Goal: Task Accomplishment & Management: Complete application form

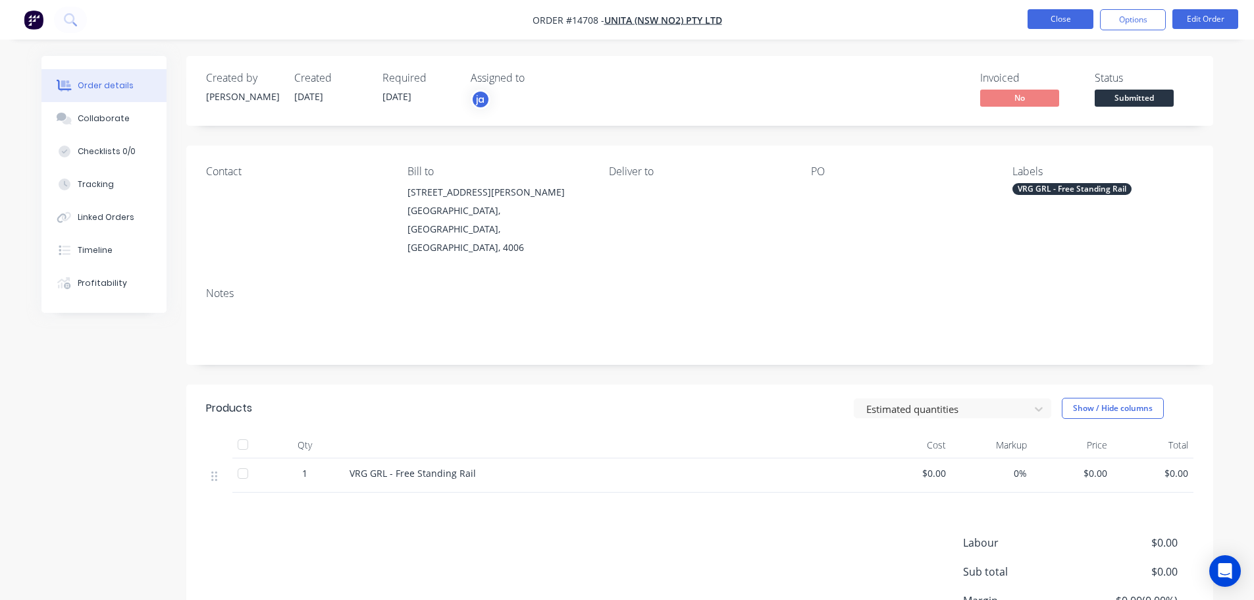
click at [1046, 23] on button "Close" at bounding box center [1061, 19] width 66 height 20
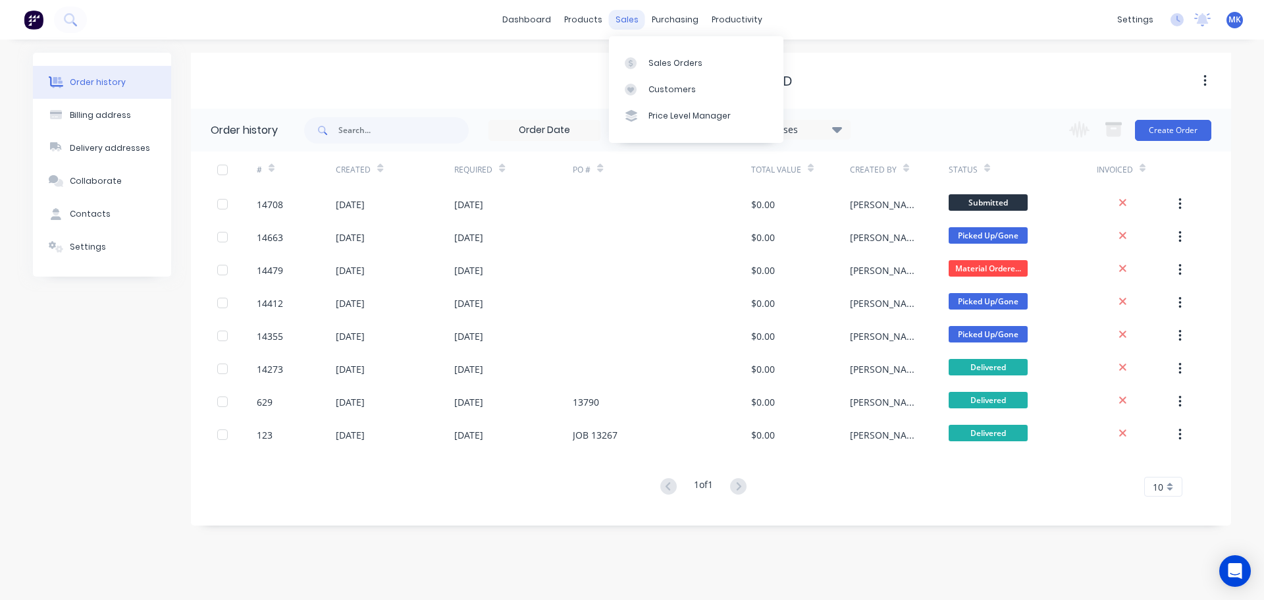
click at [624, 10] on div "sales" at bounding box center [627, 20] width 36 height 20
click at [641, 61] on div at bounding box center [635, 63] width 20 height 12
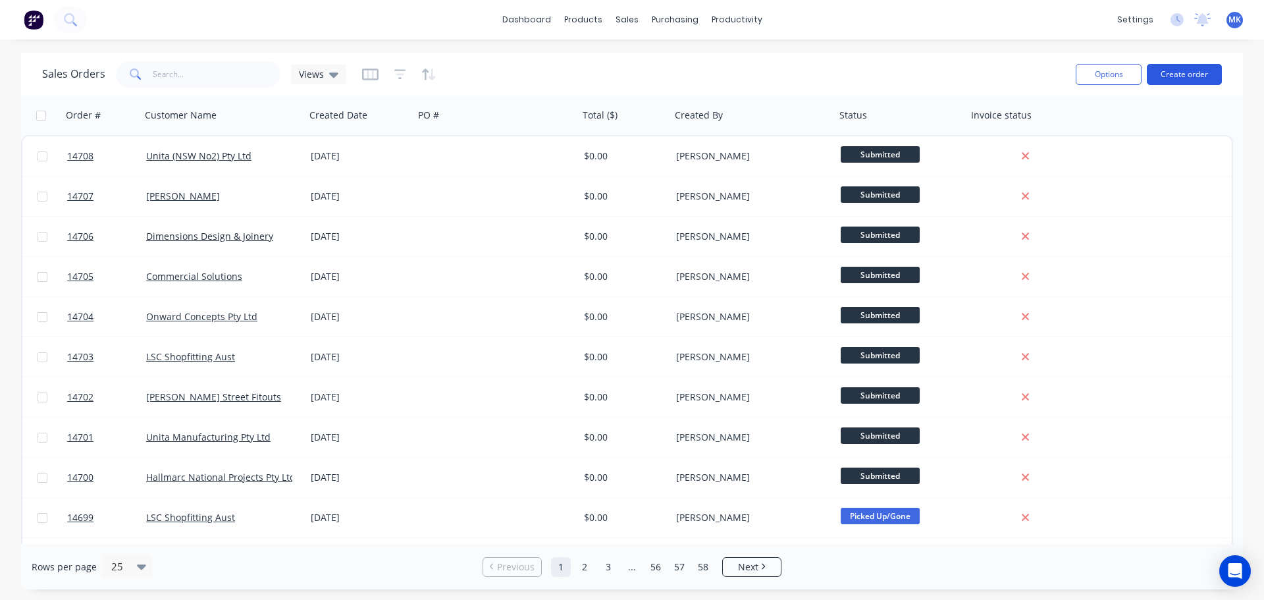
click at [1201, 70] on button "Create order" at bounding box center [1184, 74] width 75 height 21
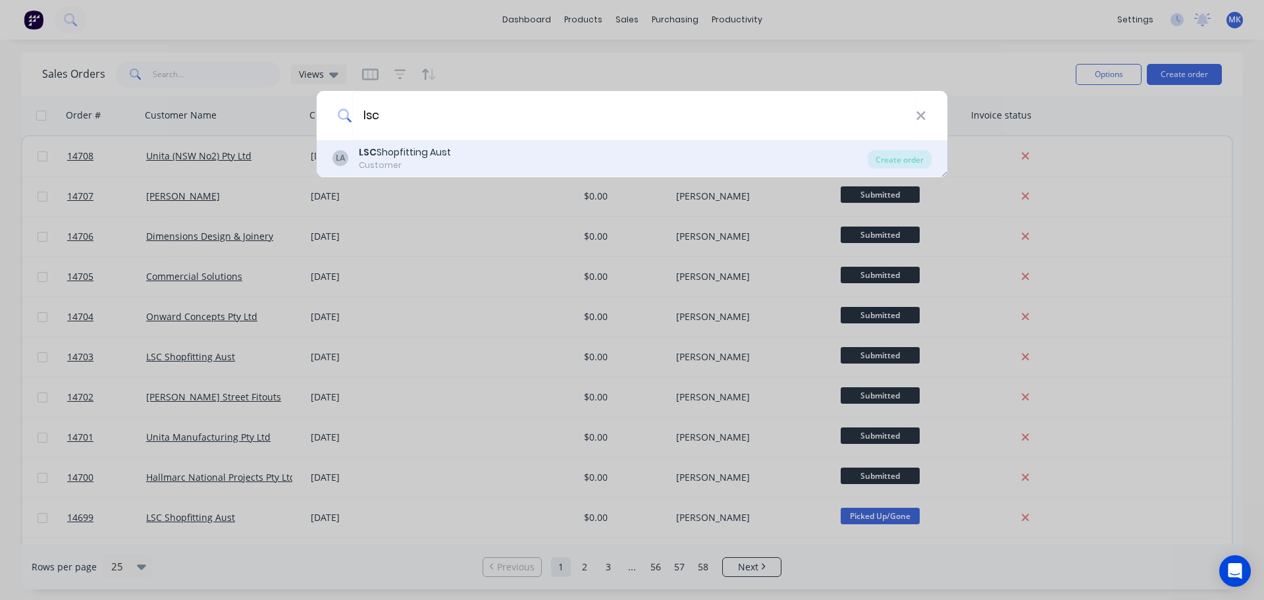
type input "lsc"
click at [406, 155] on div "LSC Shopfitting Aust" at bounding box center [405, 152] width 92 height 14
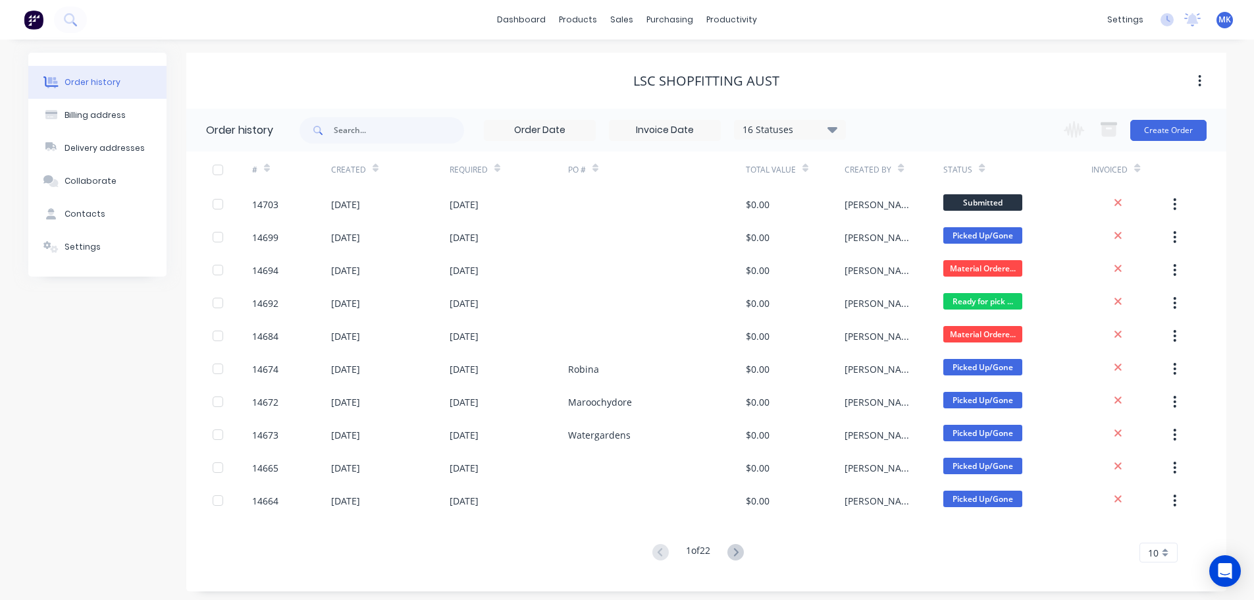
click at [1168, 142] on div "Change order status Submitted Material Ordered/[PERSON_NAME] In Production Cont…" at bounding box center [1131, 130] width 150 height 43
click at [1165, 136] on button "Create Order" at bounding box center [1168, 130] width 76 height 21
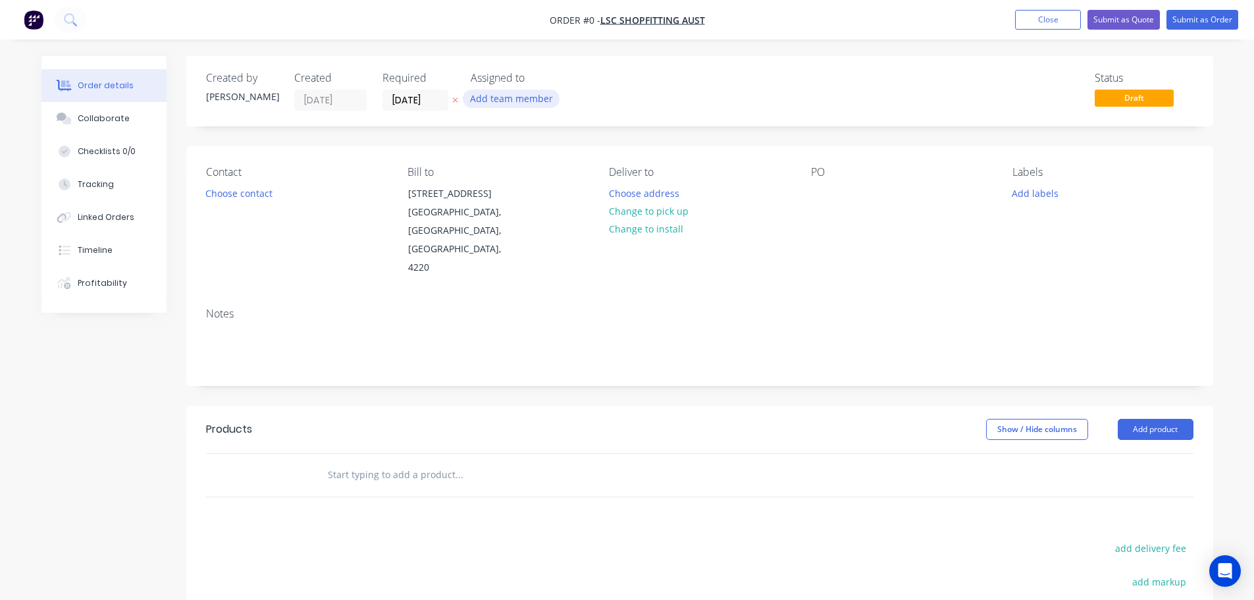
click at [513, 92] on button "Add team member" at bounding box center [511, 99] width 97 height 18
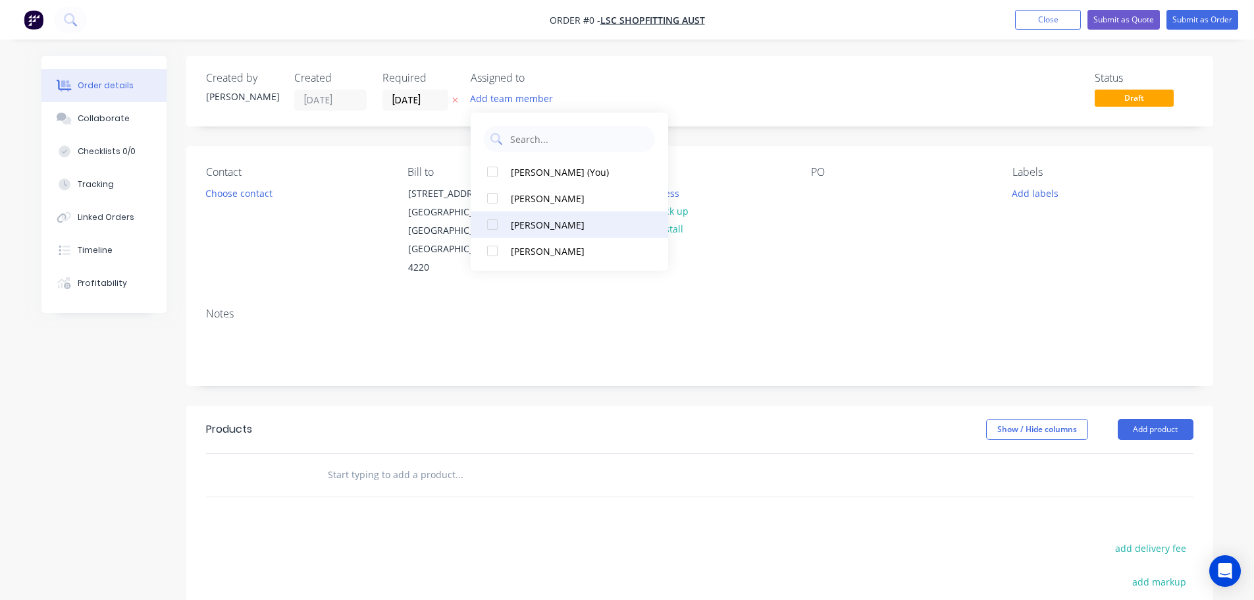
click at [516, 229] on div "[PERSON_NAME]" at bounding box center [577, 225] width 132 height 14
click at [273, 190] on div "Order details Collaborate Checklists 0/0 Tracking Linked Orders Timeline Profit…" at bounding box center [627, 444] width 1198 height 777
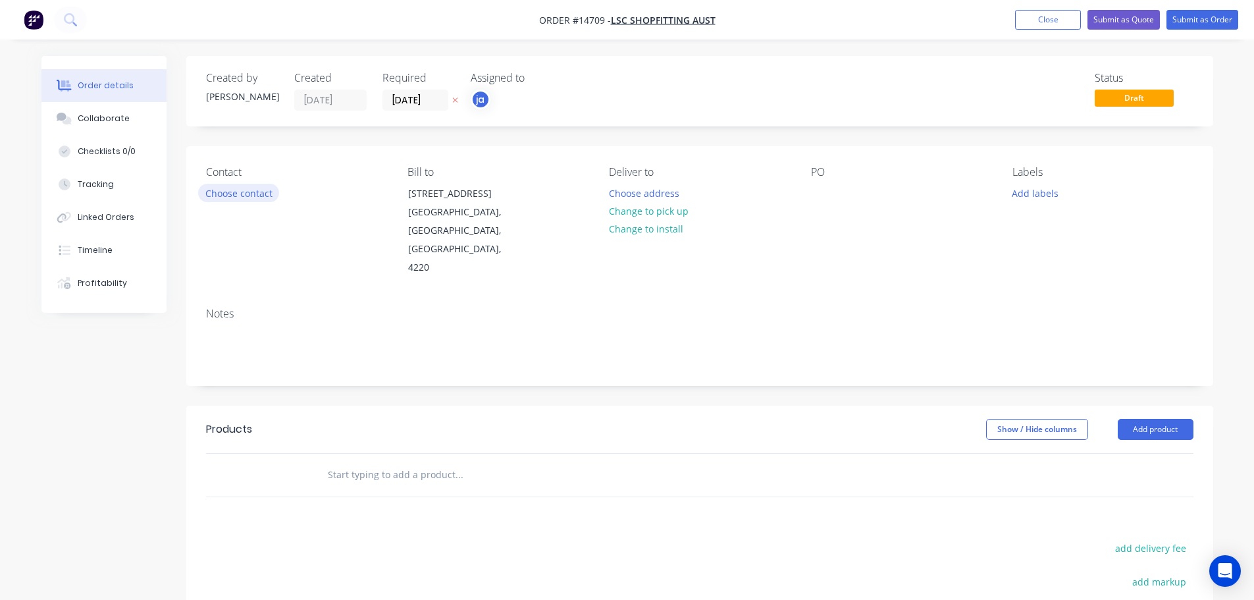
click at [273, 190] on button "Choose contact" at bounding box center [238, 193] width 81 height 18
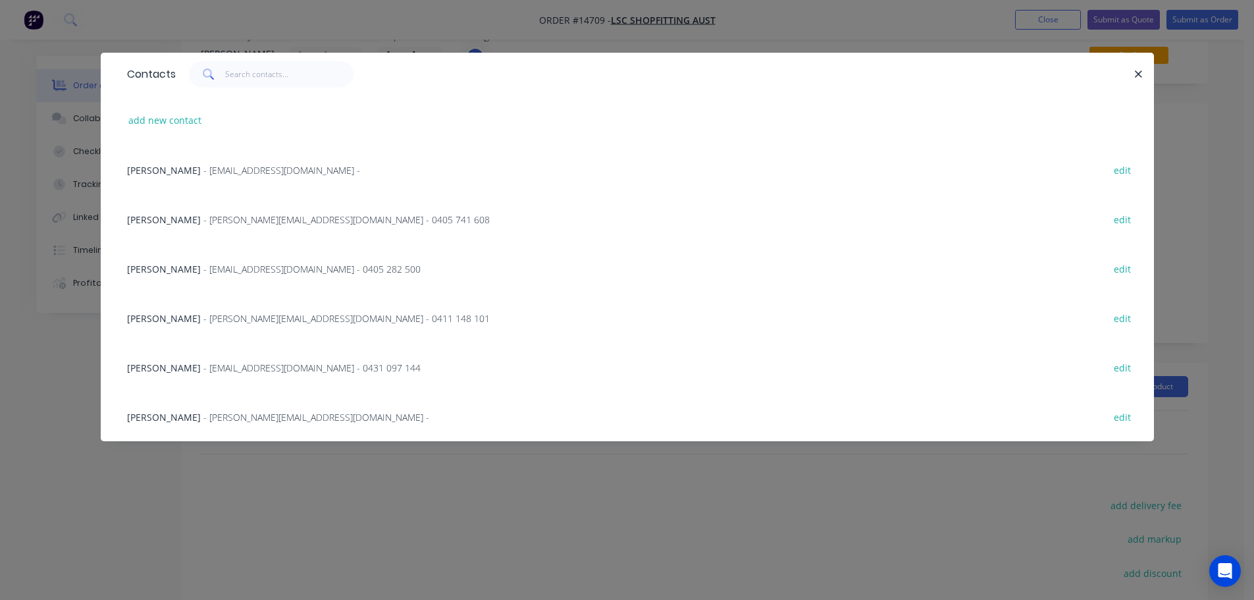
scroll to position [66, 0]
click at [207, 219] on span "- [PERSON_NAME][EMAIL_ADDRESS][DOMAIN_NAME] - 0405 741 608" at bounding box center [346, 219] width 286 height 13
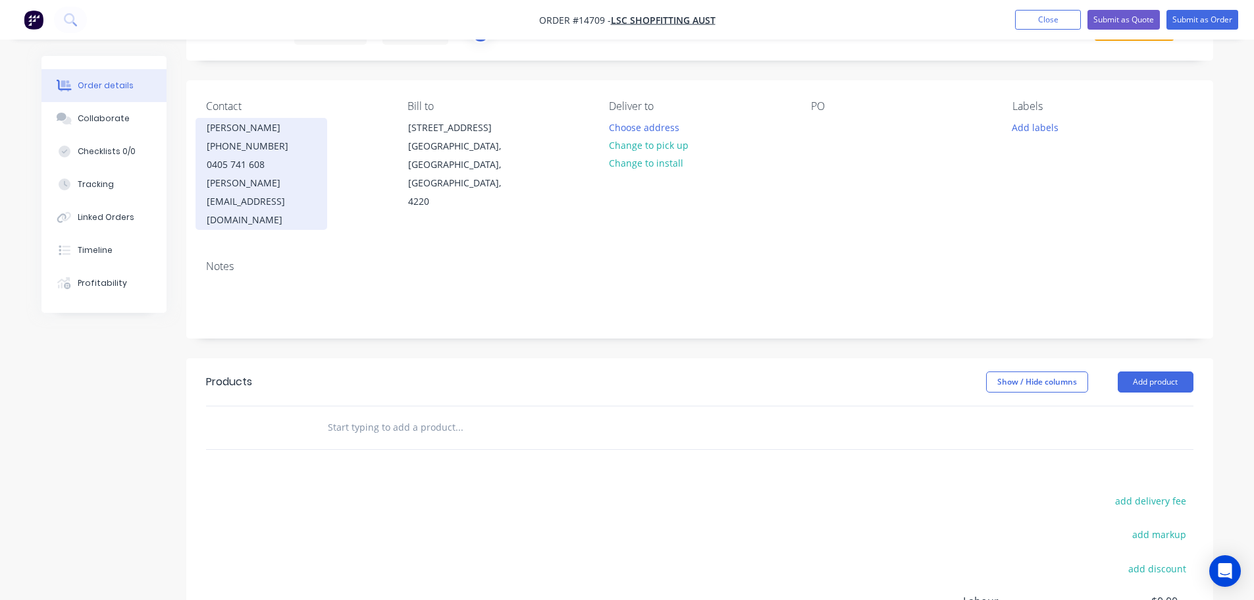
click at [284, 147] on div "[PHONE_NUMBER]" at bounding box center [261, 146] width 109 height 18
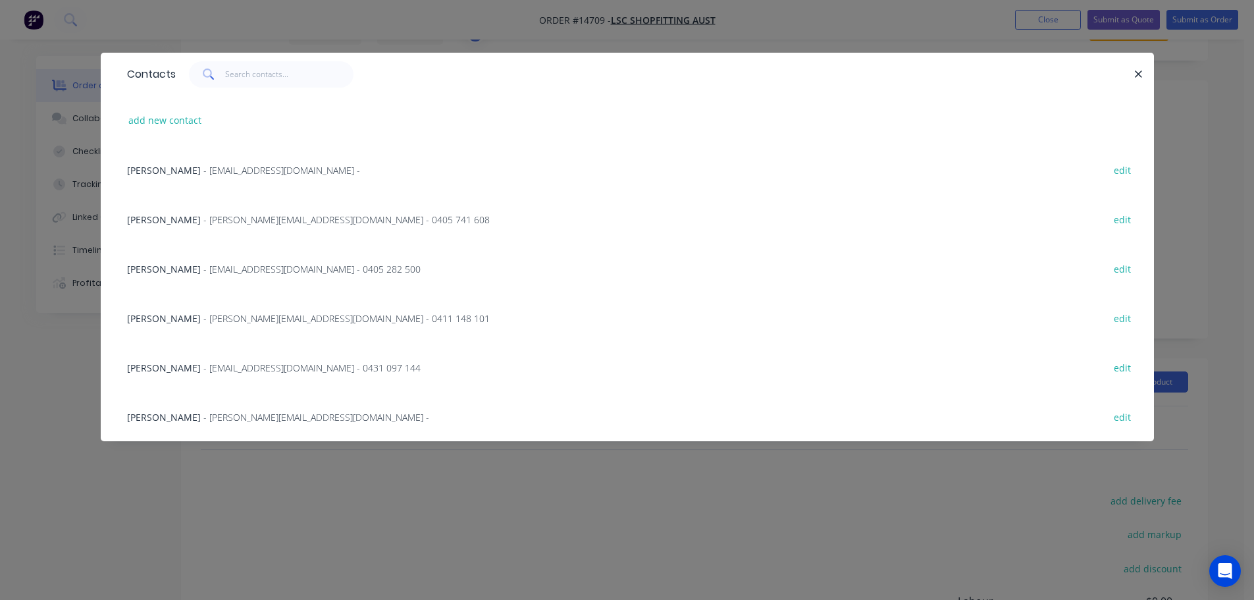
click at [204, 309] on div "Daniel Sherriff - [EMAIL_ADDRESS][DOMAIN_NAME] - 0411 148 101 edit" at bounding box center [627, 317] width 1014 height 49
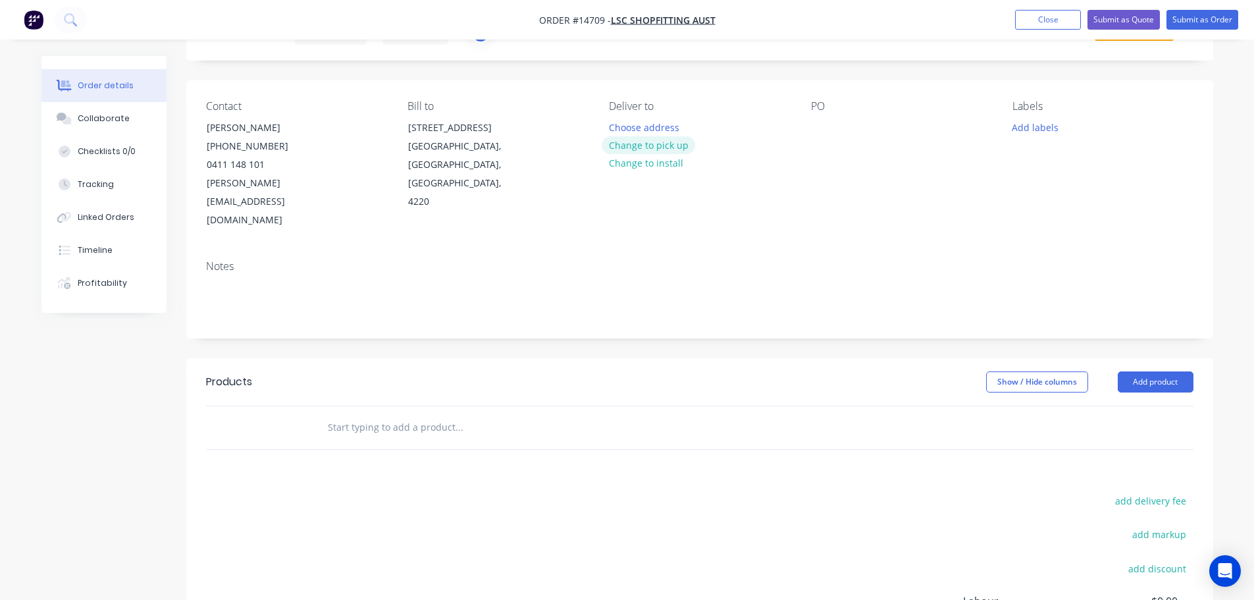
click at [674, 144] on button "Change to pick up" at bounding box center [648, 145] width 93 height 18
click at [1053, 126] on button "Add labels" at bounding box center [1035, 127] width 61 height 18
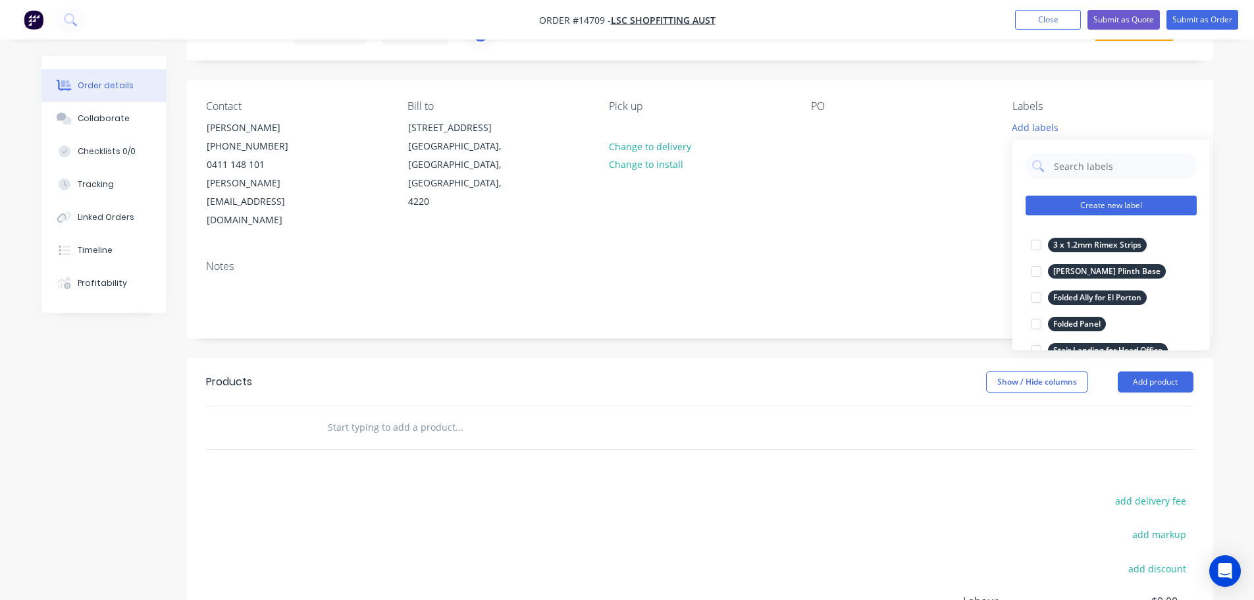
click at [1090, 196] on button "Create new label" at bounding box center [1111, 206] width 171 height 20
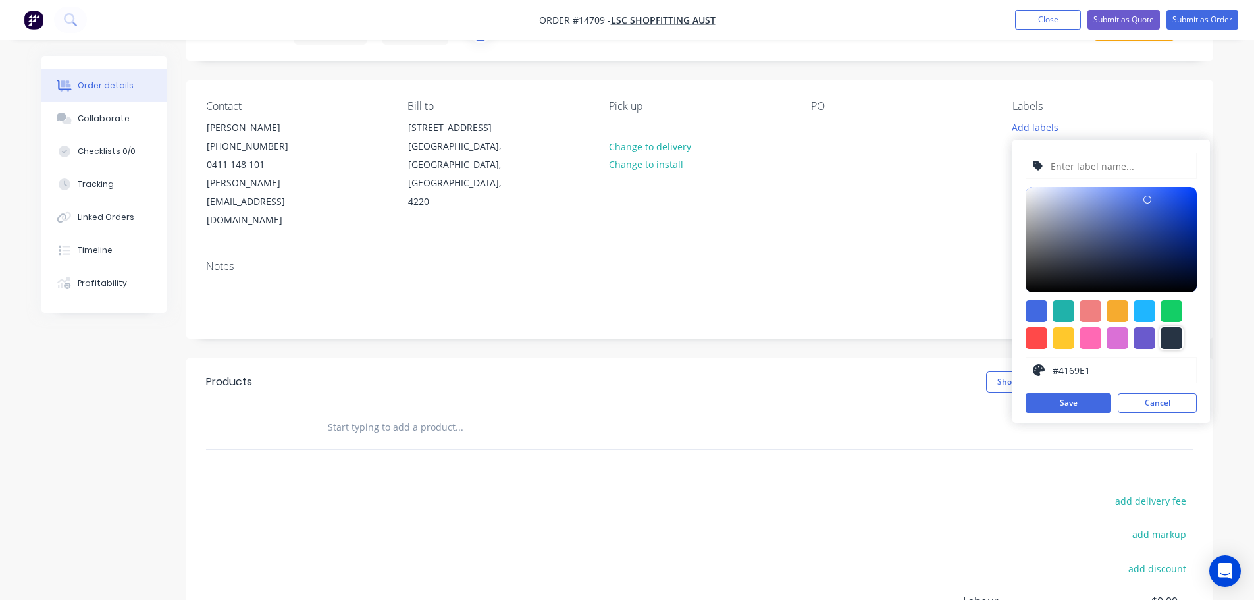
click at [1161, 336] on div at bounding box center [1172, 338] width 22 height 22
type input "#273444"
click at [1090, 155] on input "text" at bounding box center [1119, 165] width 140 height 25
paste input "Metal Plinth"
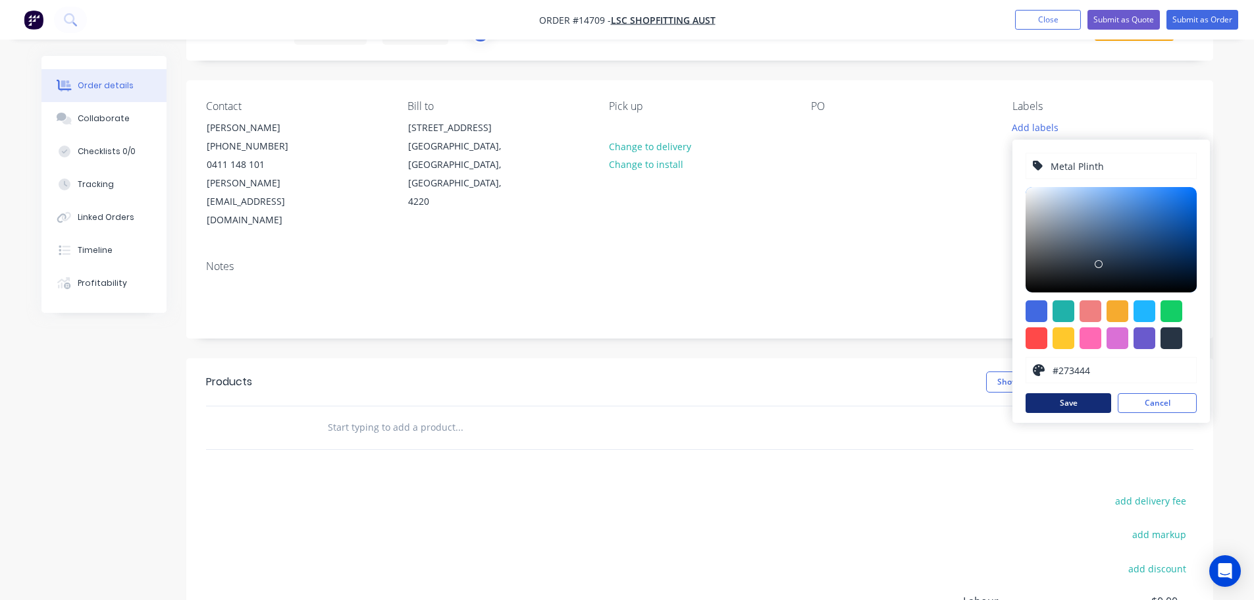
type input "Metal Plinth"
click at [1092, 395] on button "Save" at bounding box center [1069, 403] width 86 height 20
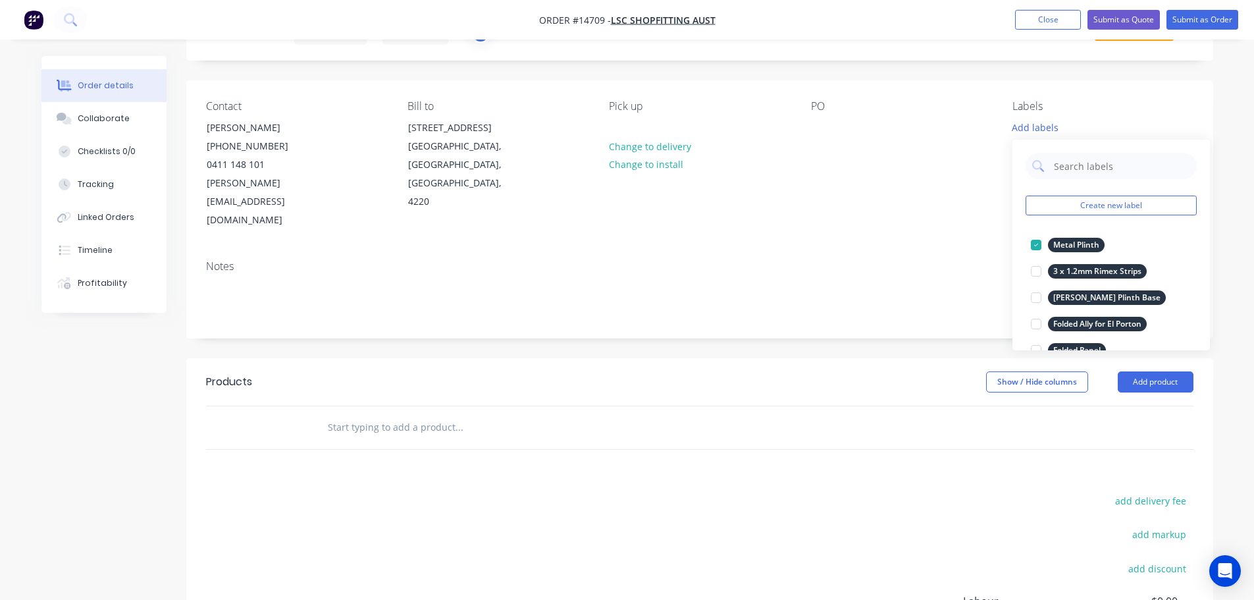
click at [401, 414] on input "text" at bounding box center [458, 427] width 263 height 26
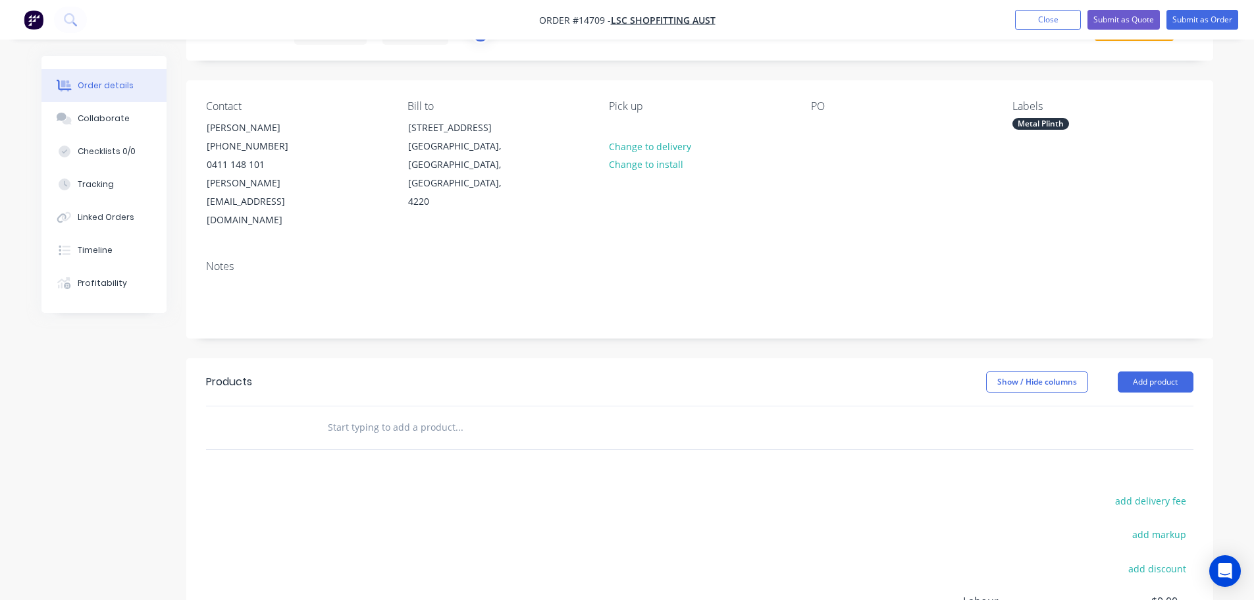
paste input "Metal Plinth"
type input "Metal Plinth"
click at [390, 456] on button "Add Metal Plinth to order" at bounding box center [529, 477] width 395 height 42
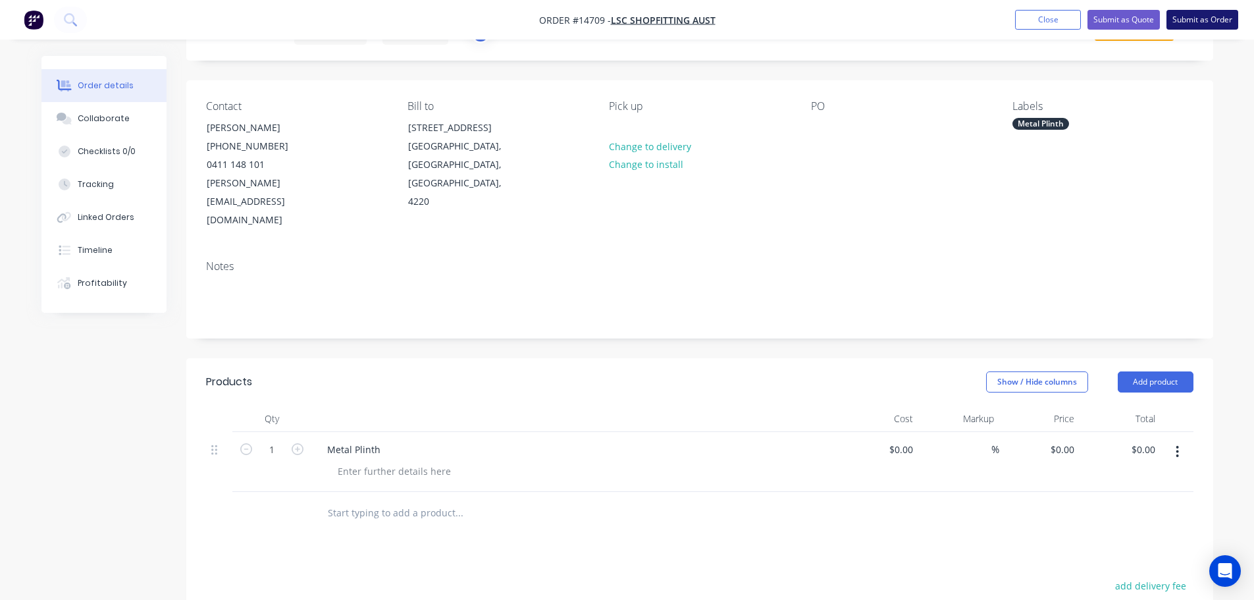
click at [1180, 22] on button "Submit as Order" at bounding box center [1203, 20] width 72 height 20
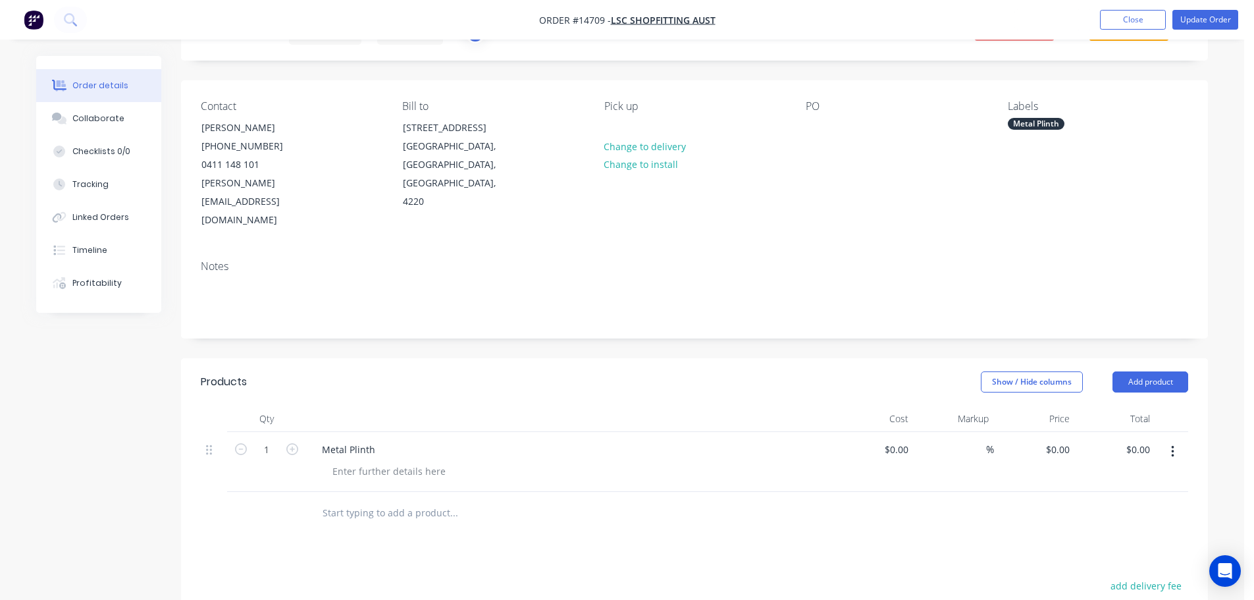
scroll to position [0, 0]
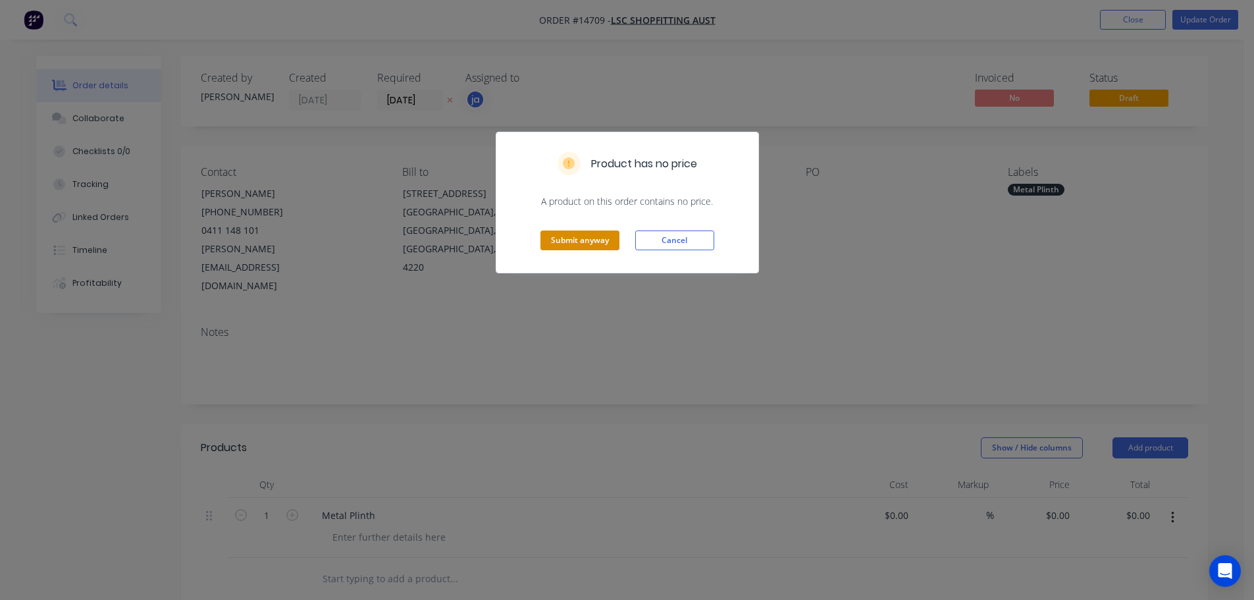
click at [569, 245] on button "Submit anyway" at bounding box center [579, 240] width 79 height 20
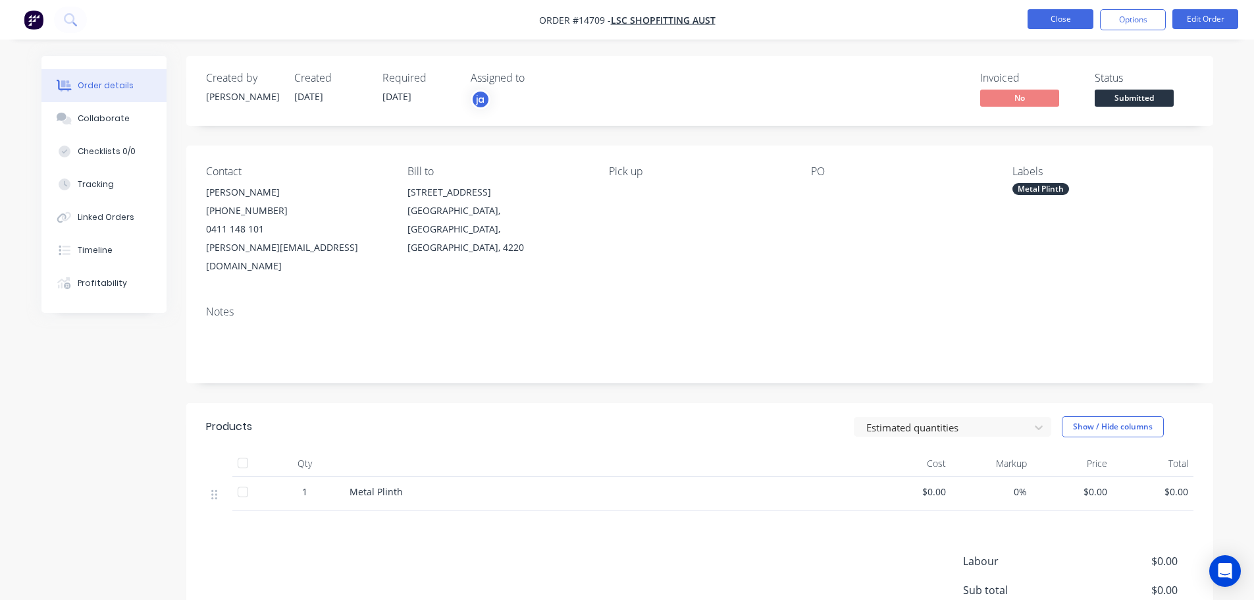
click at [1051, 22] on button "Close" at bounding box center [1061, 19] width 66 height 20
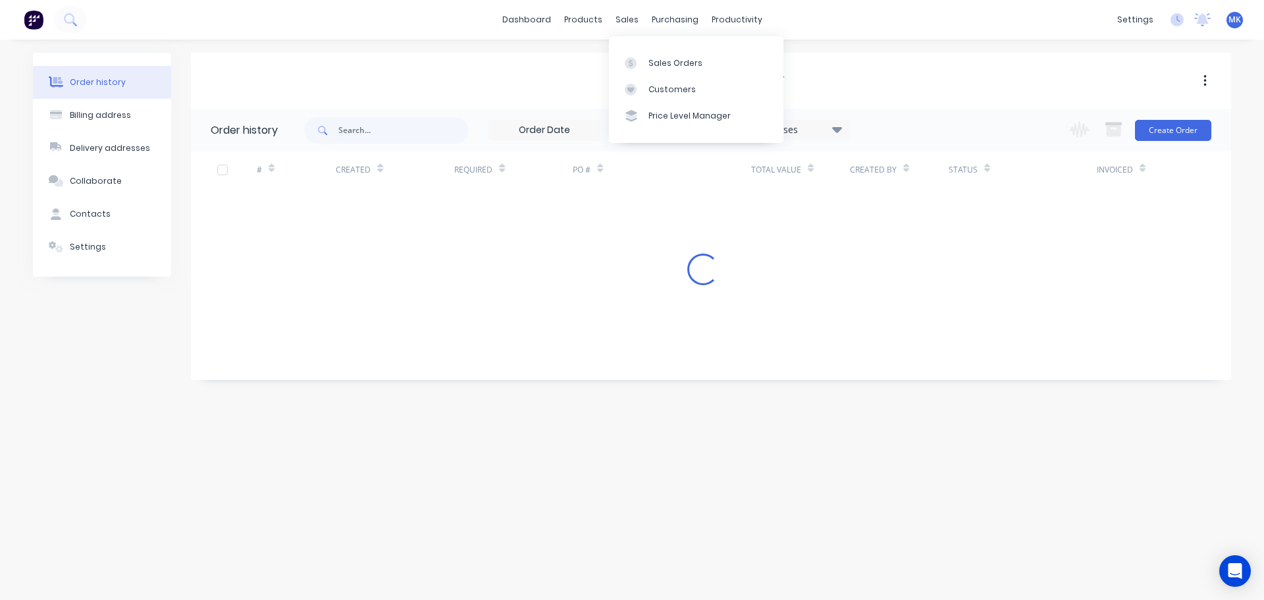
click at [634, 20] on div "sales" at bounding box center [627, 20] width 36 height 20
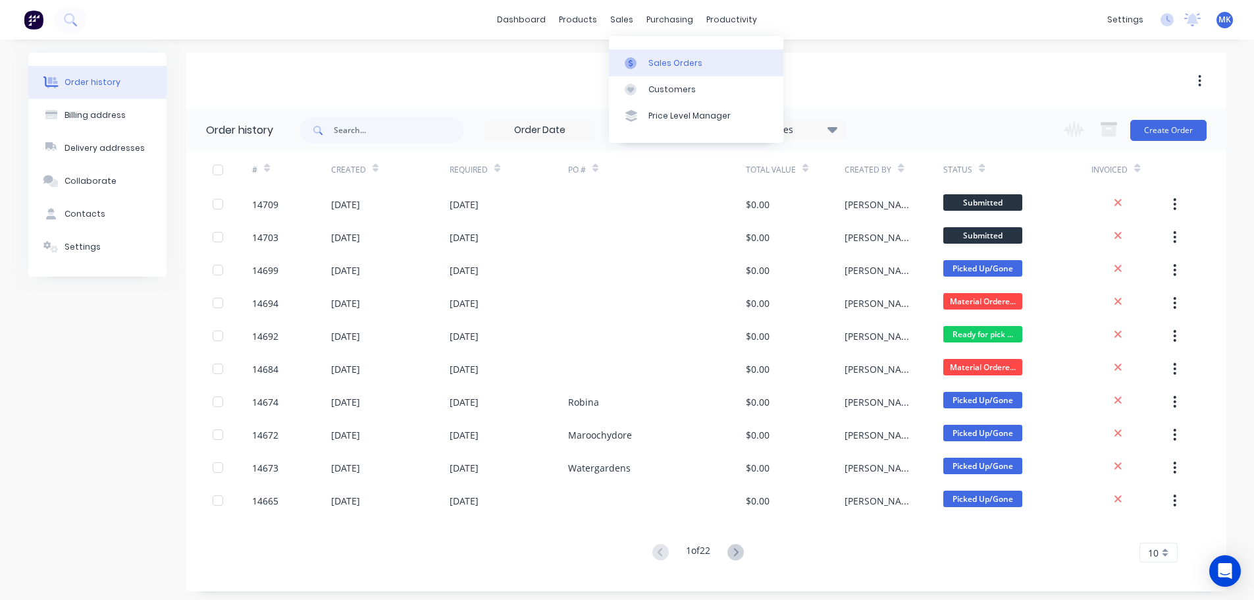
click at [654, 62] on div "Sales Orders" at bounding box center [675, 63] width 54 height 12
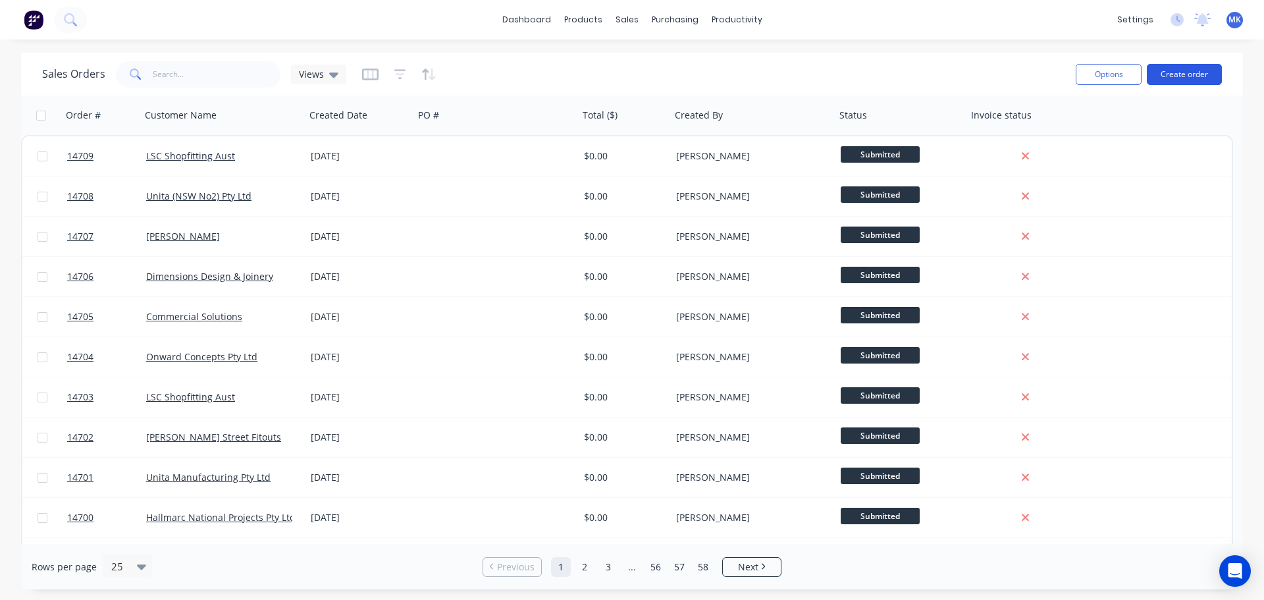
click at [1184, 71] on button "Create order" at bounding box center [1184, 74] width 75 height 21
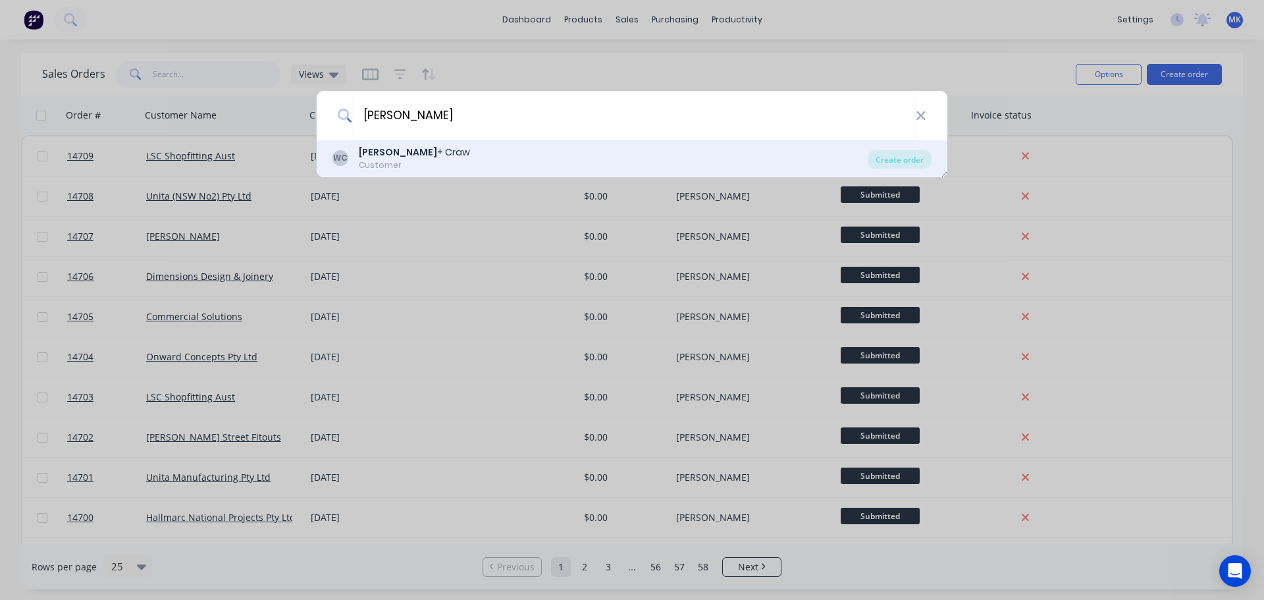
type input "[PERSON_NAME]"
click at [426, 149] on div "[PERSON_NAME] + [PERSON_NAME] Customer" at bounding box center [599, 158] width 535 height 26
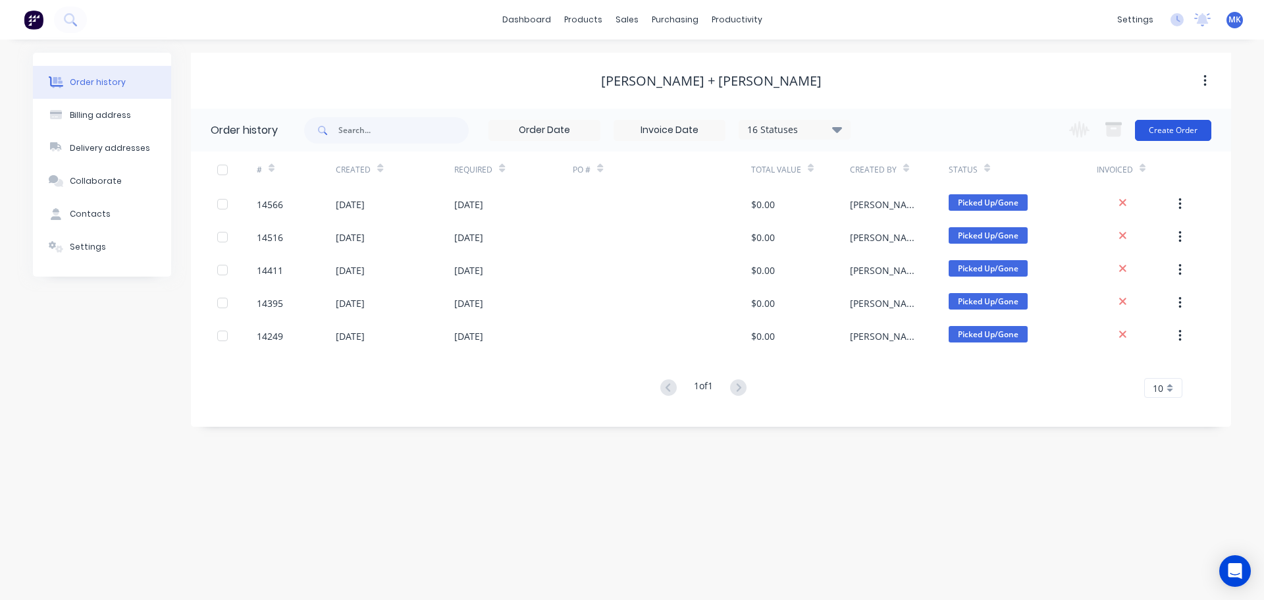
click at [1174, 122] on button "Create Order" at bounding box center [1173, 130] width 76 height 21
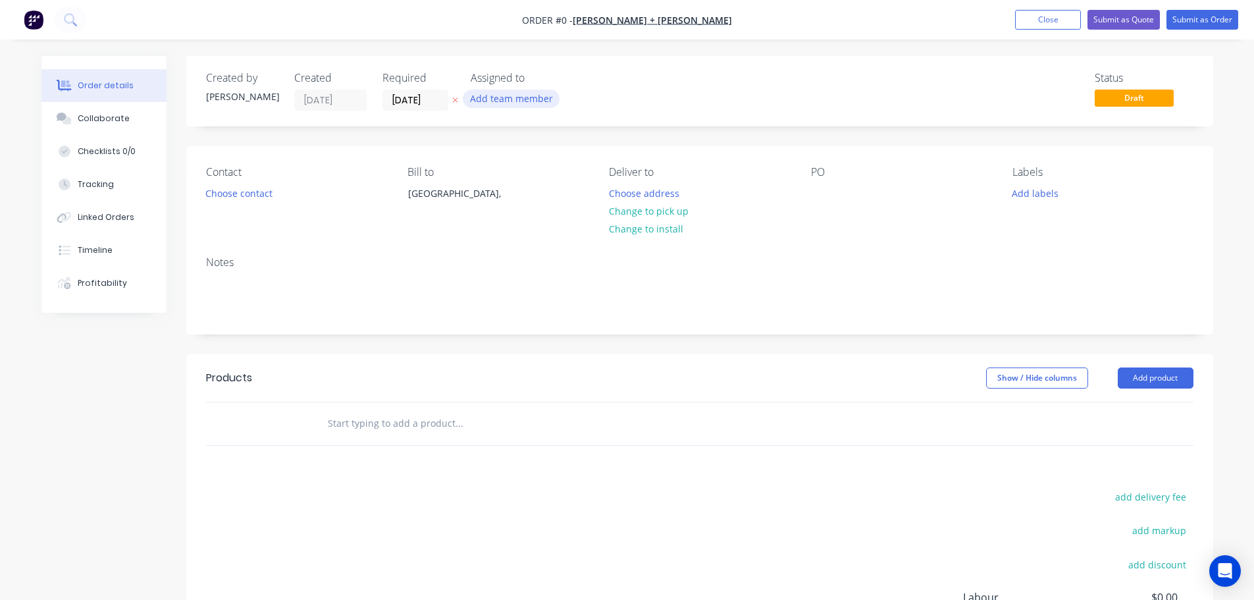
click at [501, 102] on button "Add team member" at bounding box center [511, 99] width 97 height 18
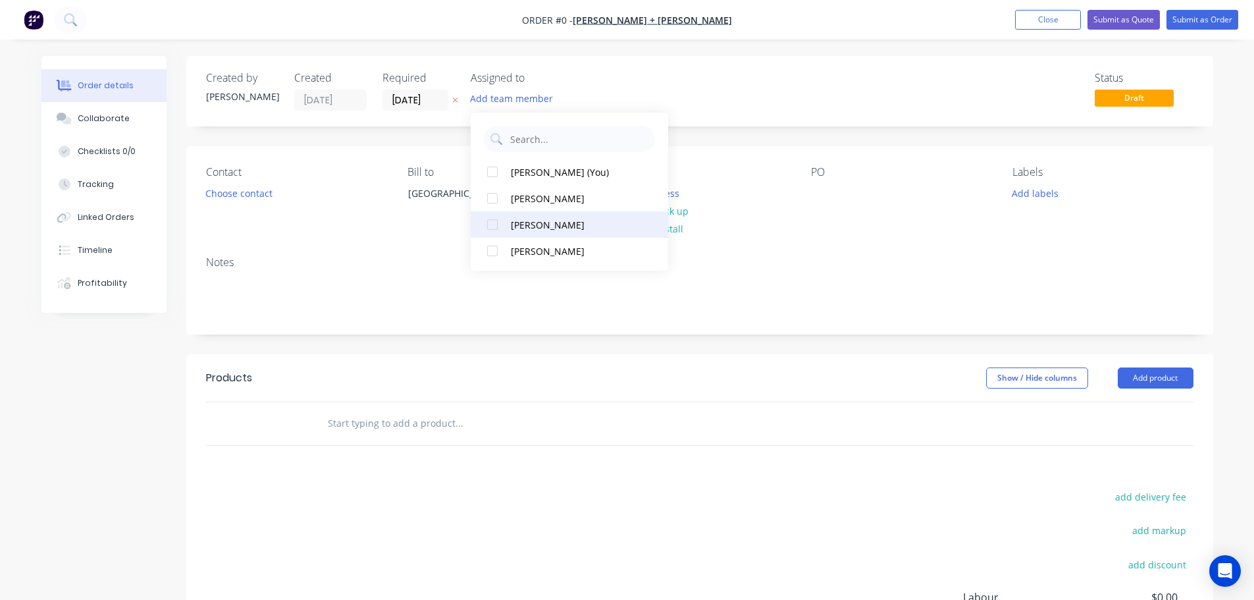
click at [538, 216] on button "[PERSON_NAME]" at bounding box center [570, 224] width 198 height 26
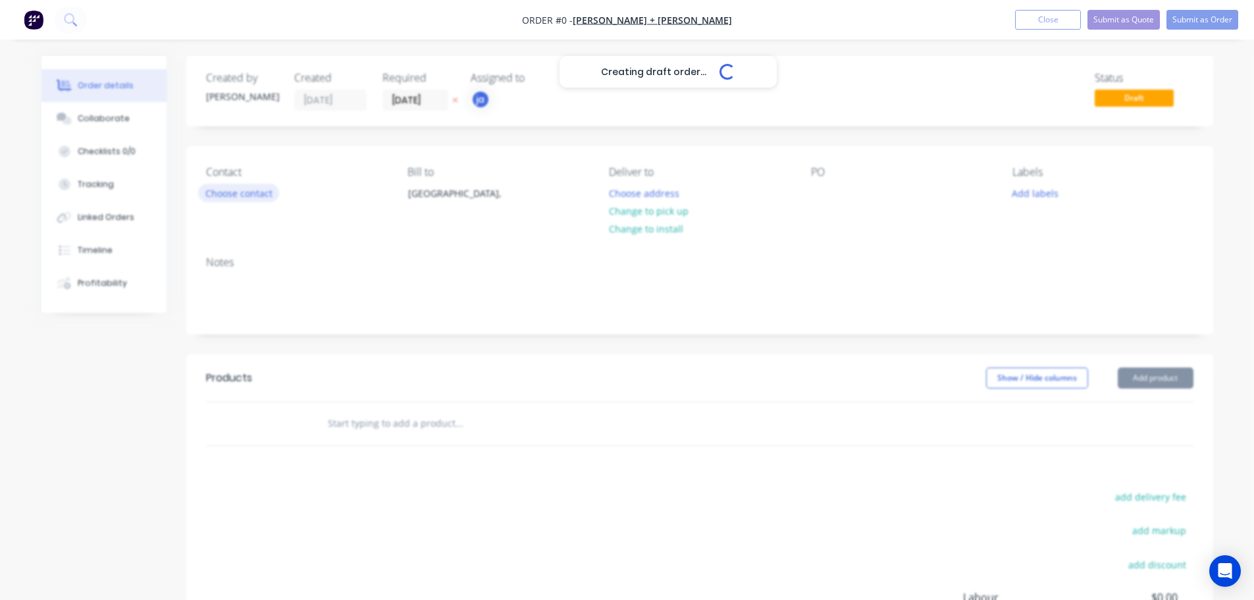
click at [213, 186] on div "Creating draft order... Loading... Order details Collaborate Checklists 0/0 Tra…" at bounding box center [627, 418] width 1198 height 725
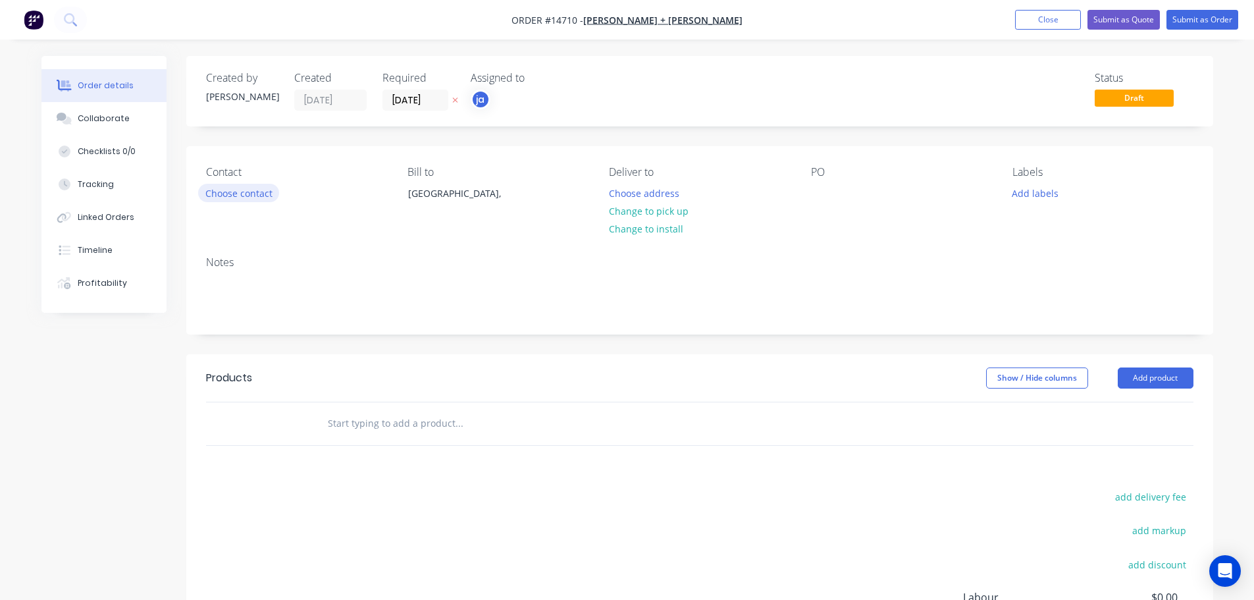
click at [213, 186] on button "Choose contact" at bounding box center [238, 193] width 81 height 18
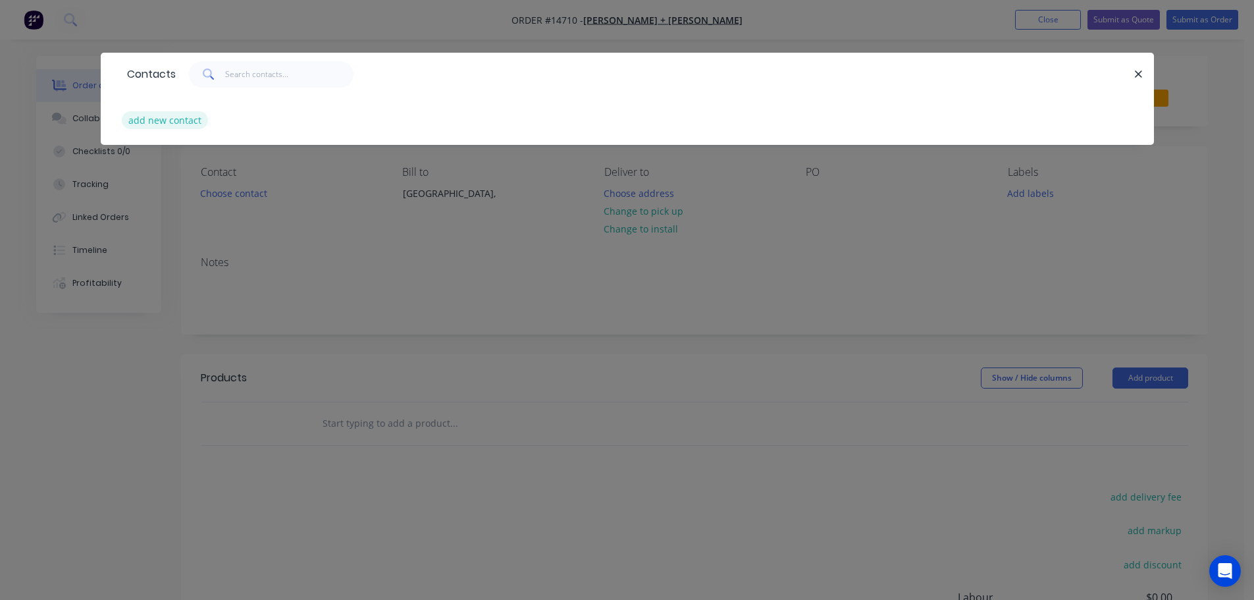
click at [171, 123] on button "add new contact" at bounding box center [165, 120] width 87 height 18
select select "AU"
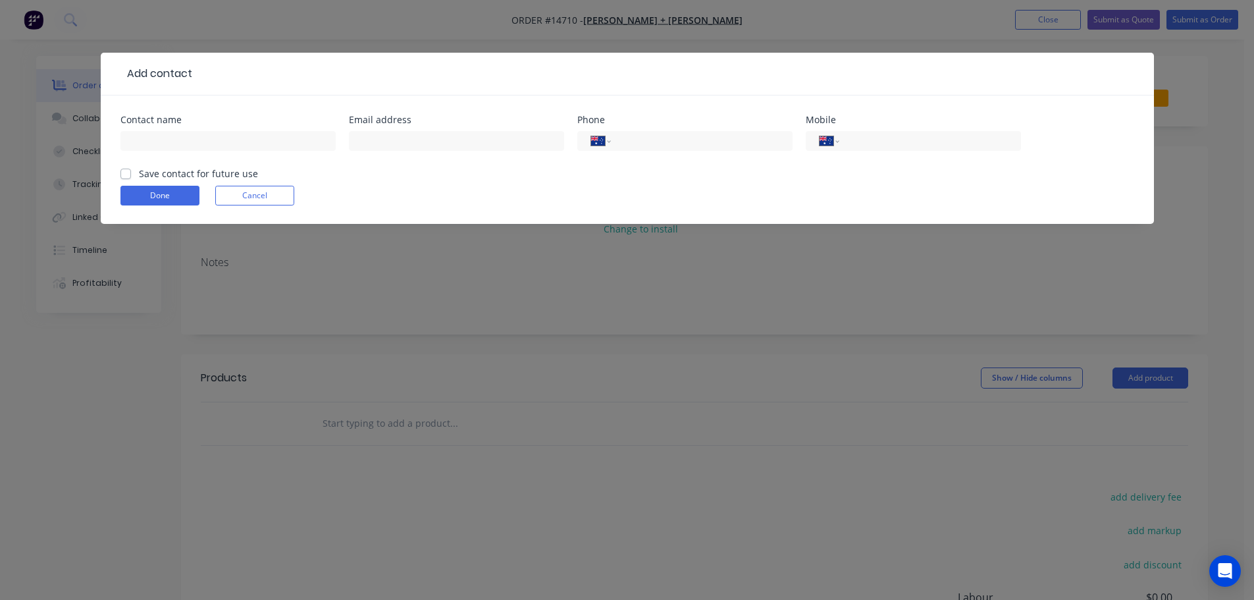
click at [230, 185] on form "Contact name Email address Phone International [GEOGRAPHIC_DATA] [GEOGRAPHIC_DA…" at bounding box center [627, 169] width 1014 height 109
click at [246, 197] on button "Cancel" at bounding box center [254, 196] width 79 height 20
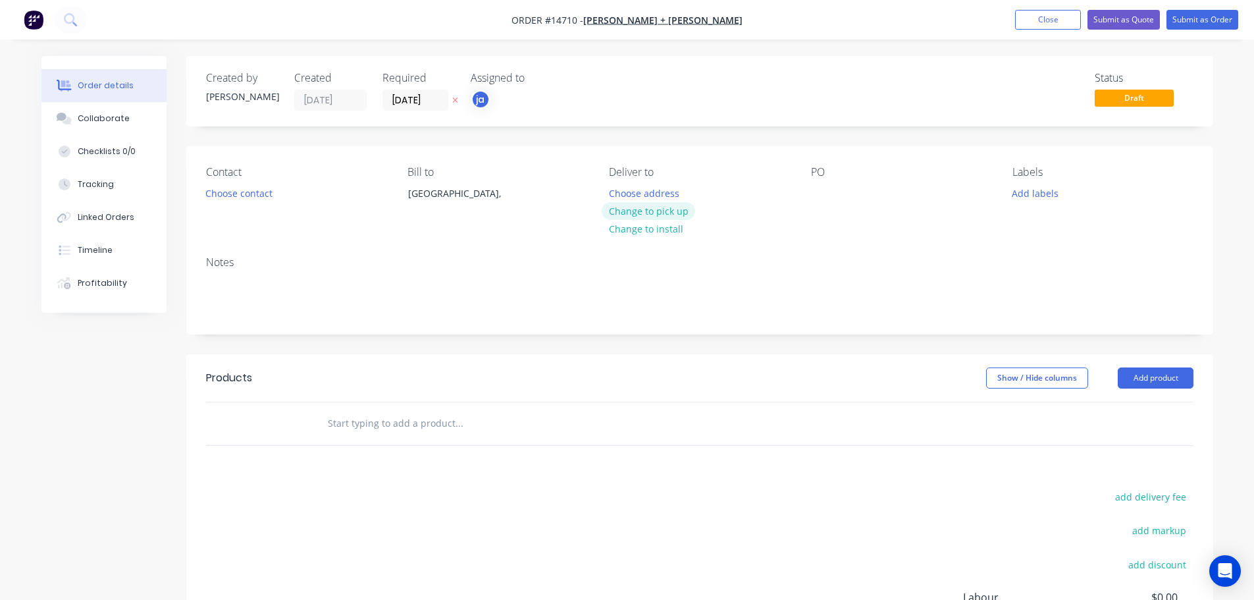
click at [639, 213] on button "Change to pick up" at bounding box center [648, 211] width 93 height 18
click at [1040, 186] on button "Add labels" at bounding box center [1035, 193] width 61 height 18
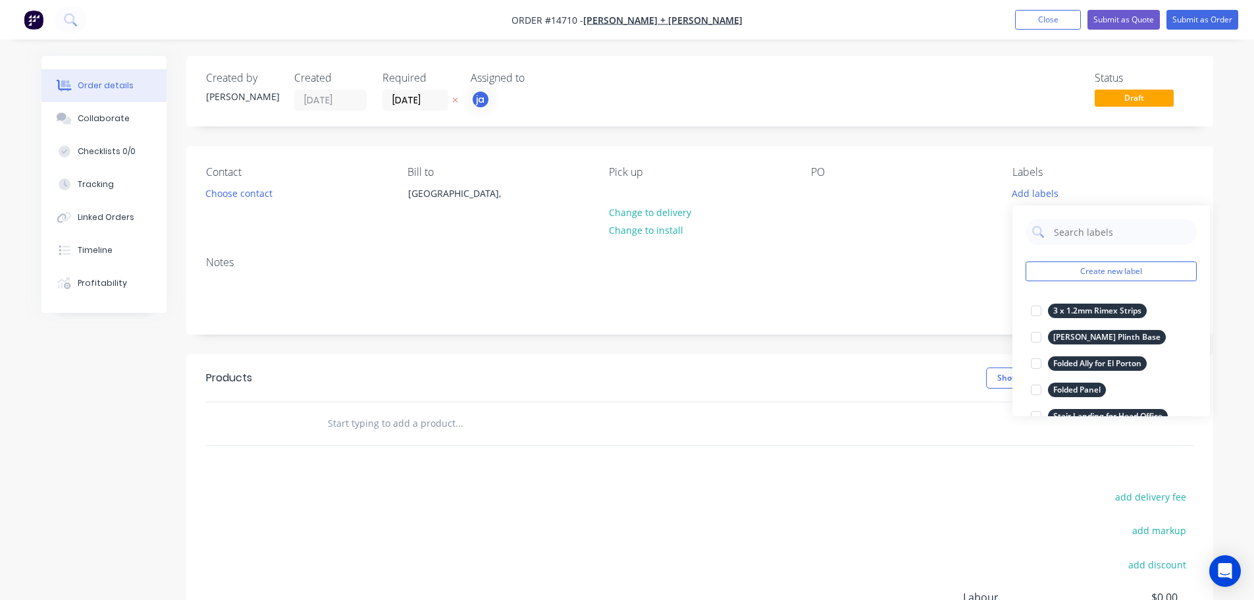
click at [1126, 257] on div "Create new label 3 x 1.2mm Rimex Strips edit [PERSON_NAME] Plinth Base edit Fol…" at bounding box center [1112, 310] width 198 height 211
click at [1124, 265] on button "Create new label" at bounding box center [1111, 271] width 171 height 20
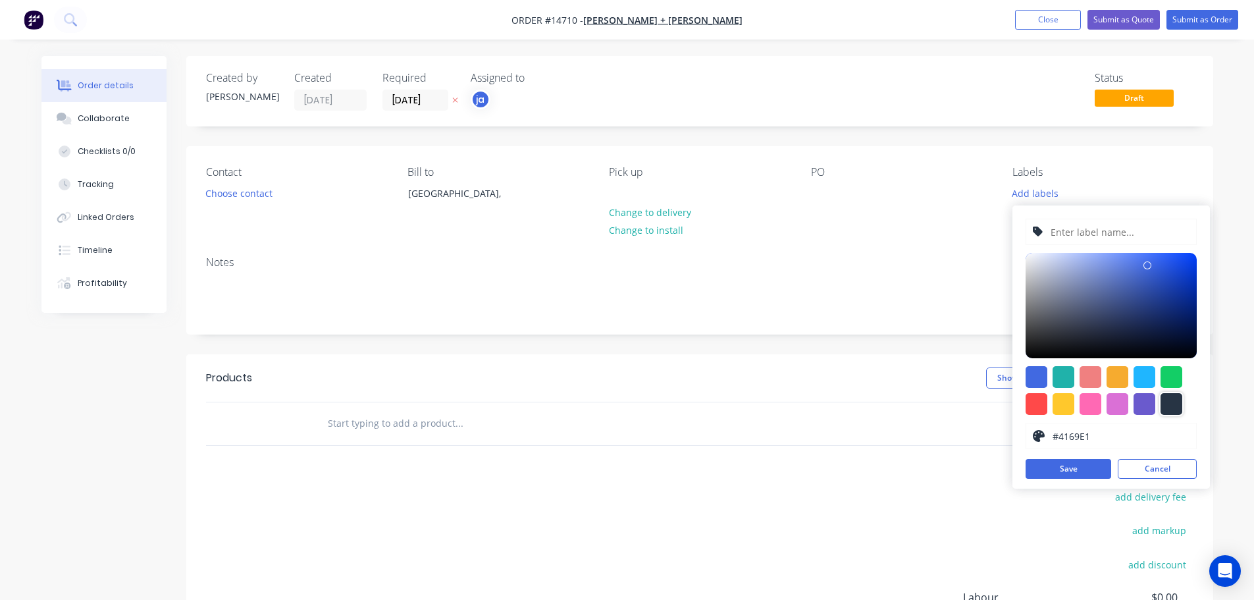
click at [1176, 396] on div at bounding box center [1172, 404] width 22 height 22
type input "#273444"
click at [1123, 230] on input "text" at bounding box center [1119, 231] width 140 height 25
paste input "1 x Brass Frame"
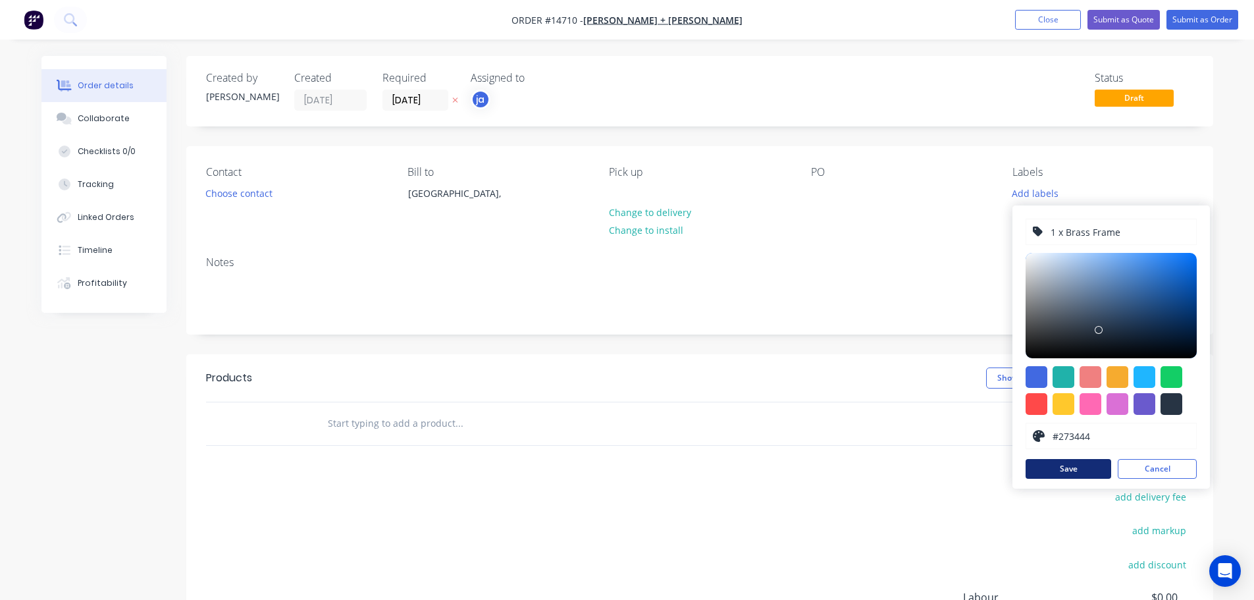
type input "1 x Brass Frame"
click at [1101, 463] on button "Save" at bounding box center [1069, 469] width 86 height 20
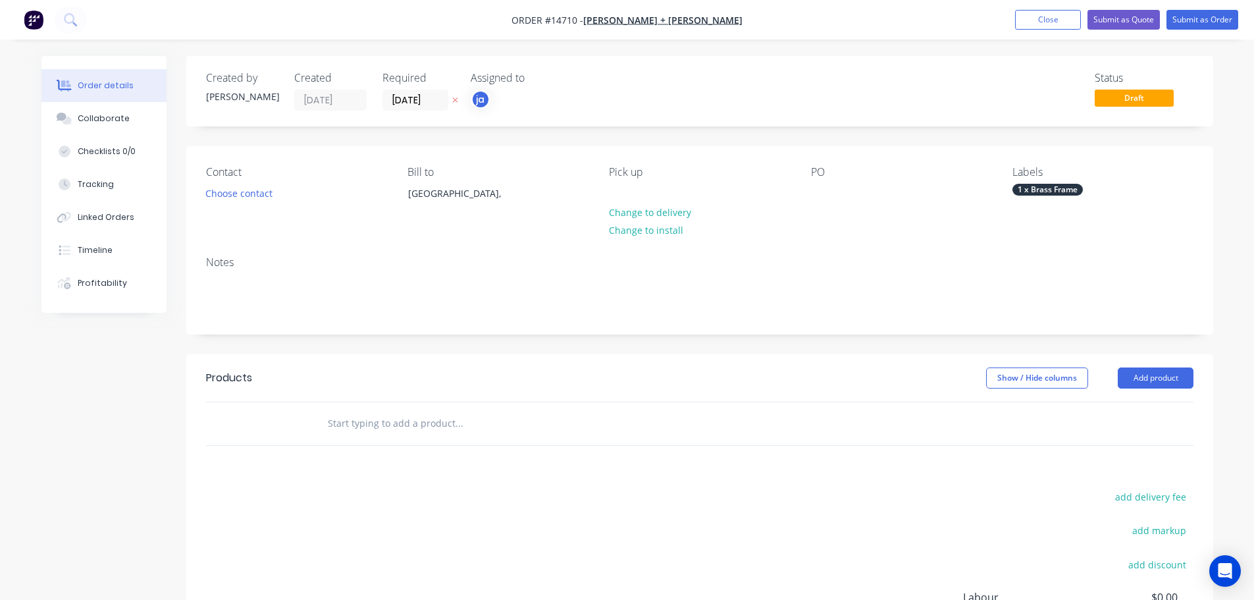
click at [406, 429] on input "text" at bounding box center [458, 423] width 263 height 26
paste input "1 x Brass Frame"
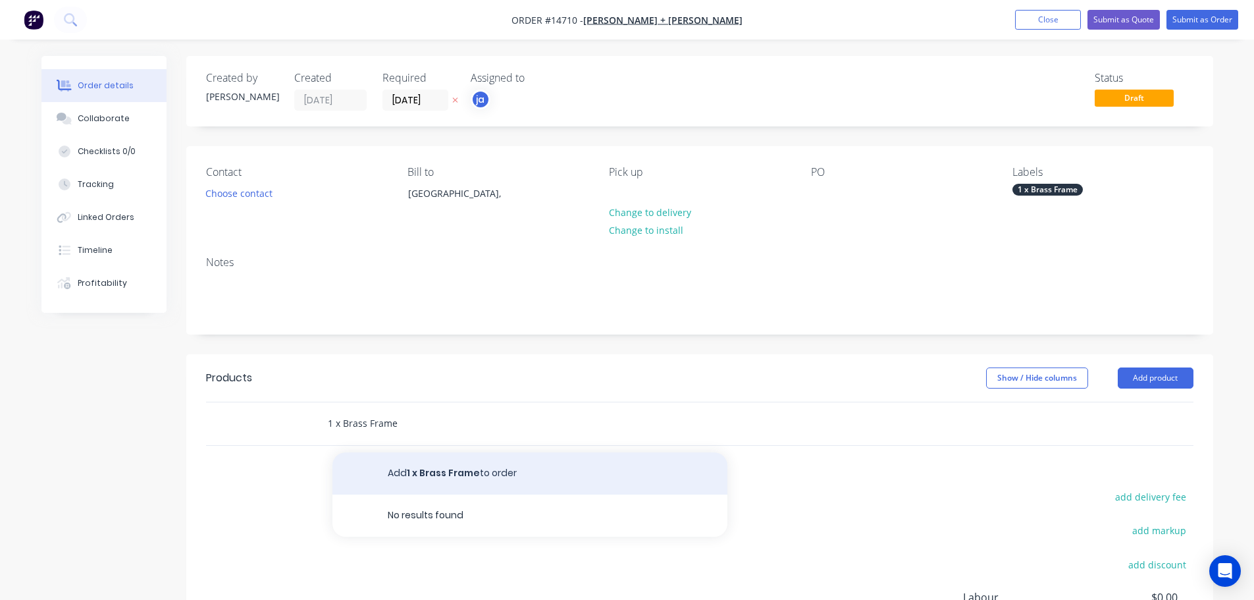
type input "1 x Brass Frame"
click at [455, 458] on button "Add 1 x Brass Frame to order" at bounding box center [529, 473] width 395 height 42
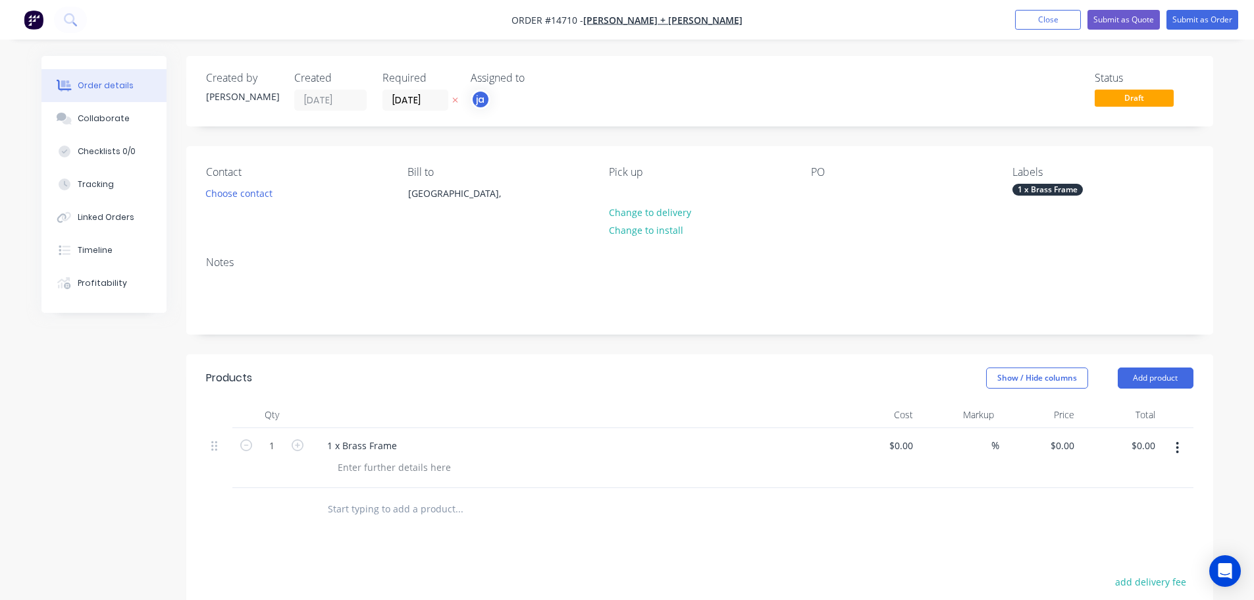
click at [1022, 196] on div "Labels 1 x Brass Frame" at bounding box center [1103, 196] width 180 height 60
click at [1024, 193] on div "1 x Brass Frame" at bounding box center [1048, 190] width 70 height 12
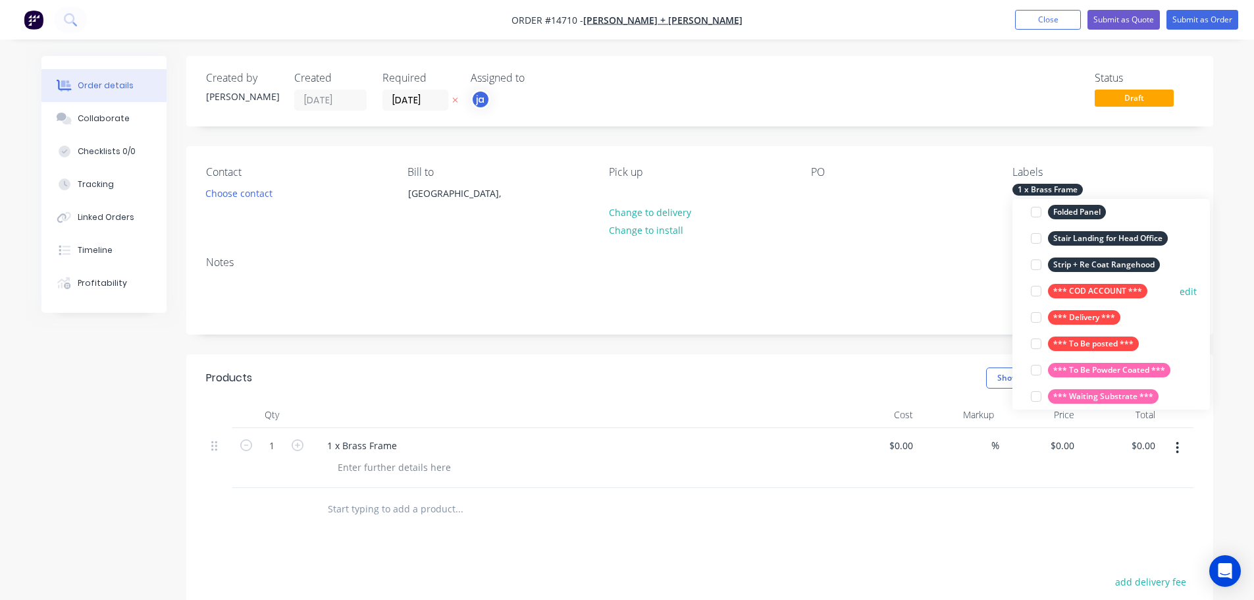
click at [1067, 286] on div "*** COD ACCOUNT ***" at bounding box center [1097, 291] width 99 height 14
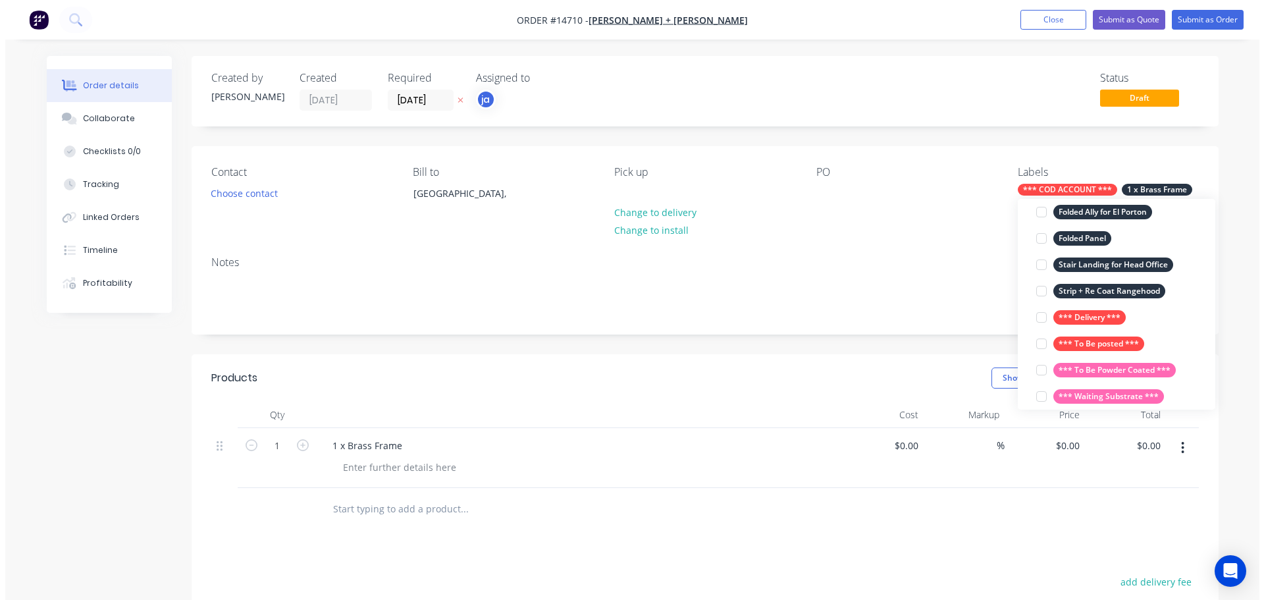
scroll to position [13, 0]
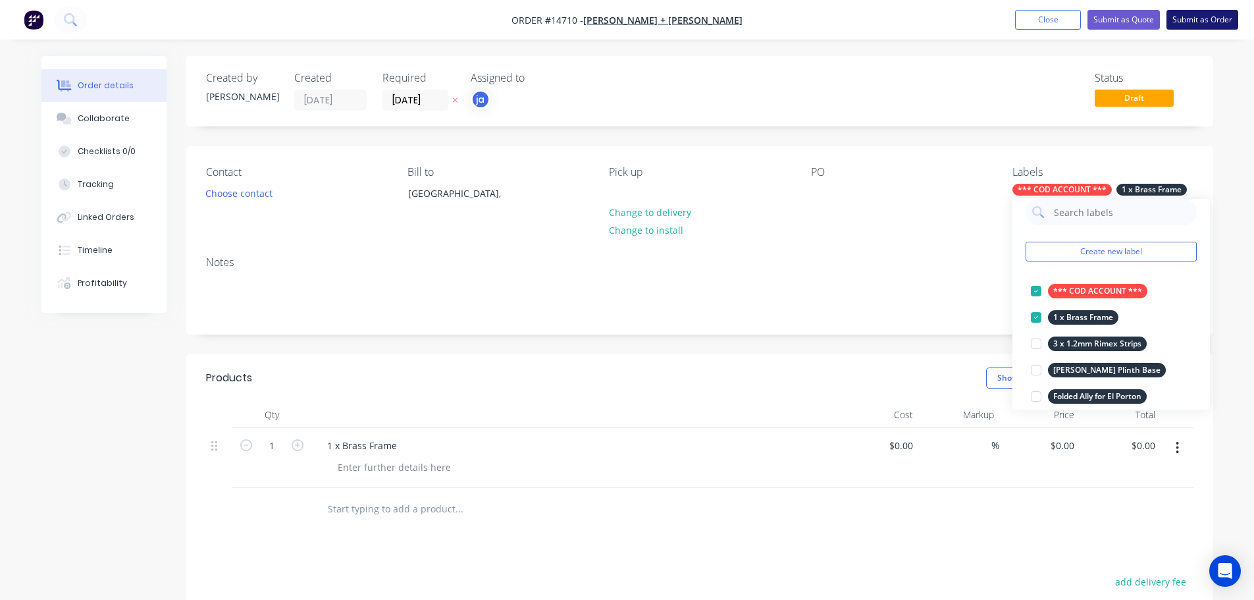
click at [1191, 16] on button "Submit as Order" at bounding box center [1203, 20] width 72 height 20
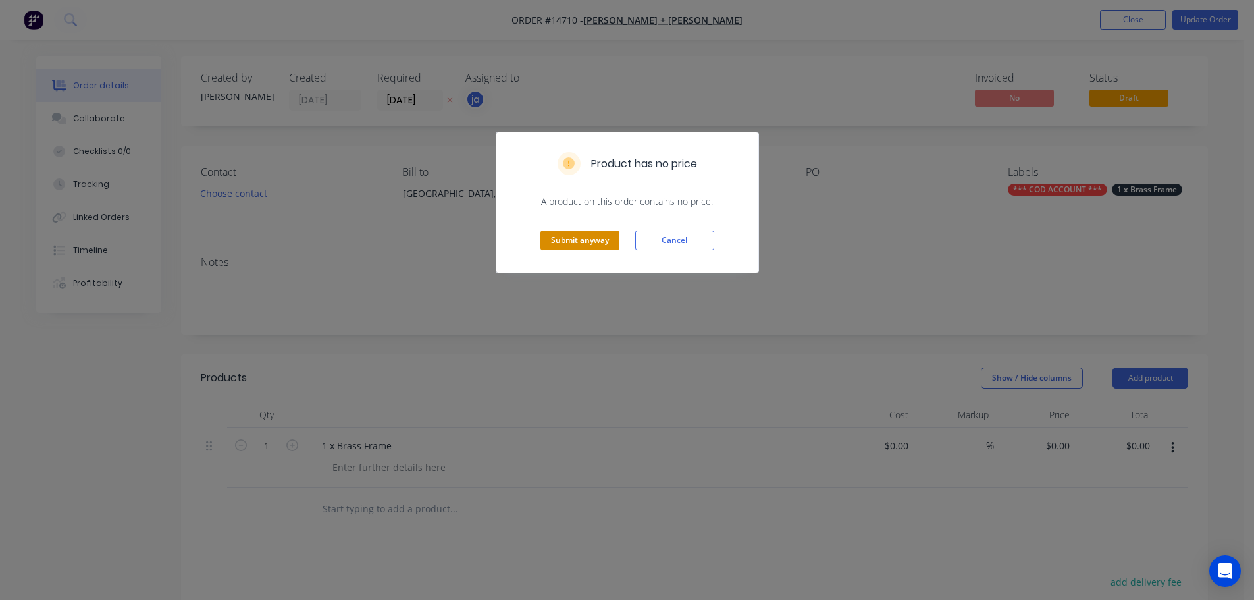
click at [564, 234] on button "Submit anyway" at bounding box center [579, 240] width 79 height 20
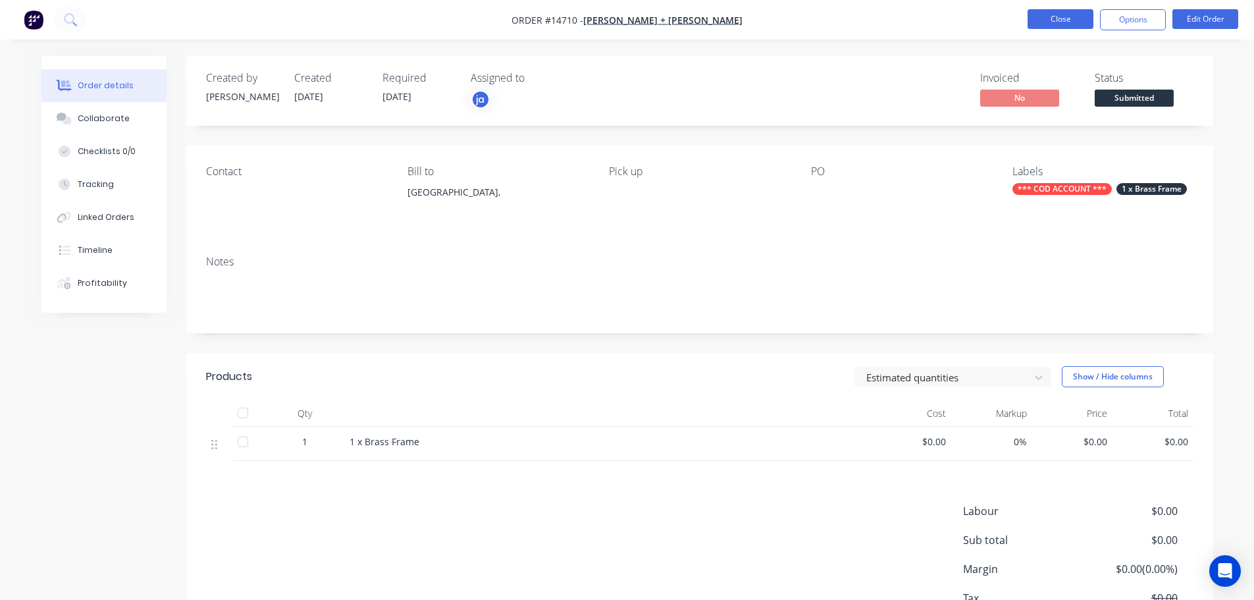
click at [1063, 23] on button "Close" at bounding box center [1061, 19] width 66 height 20
